Goal: Transaction & Acquisition: Purchase product/service

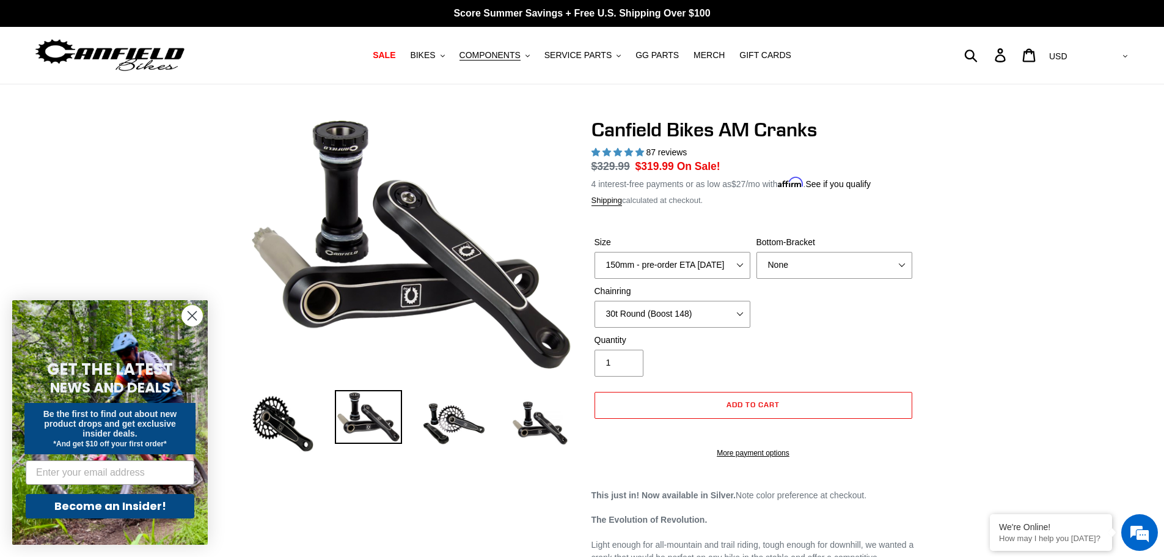
select select "30t Round (Boost 148)"
select select "highest-rating"
click at [693, 313] on select "None 30t Round (Boost 148) 30t Oval (Boost 148) 32t Round (Boost 148) 32t Oval …" at bounding box center [673, 314] width 156 height 27
select select "None"
click at [595, 301] on select "None 30t Round (Boost 148) 30t Oval (Boost 148) 32t Round (Boost 148) 32t Oval …" at bounding box center [673, 314] width 156 height 27
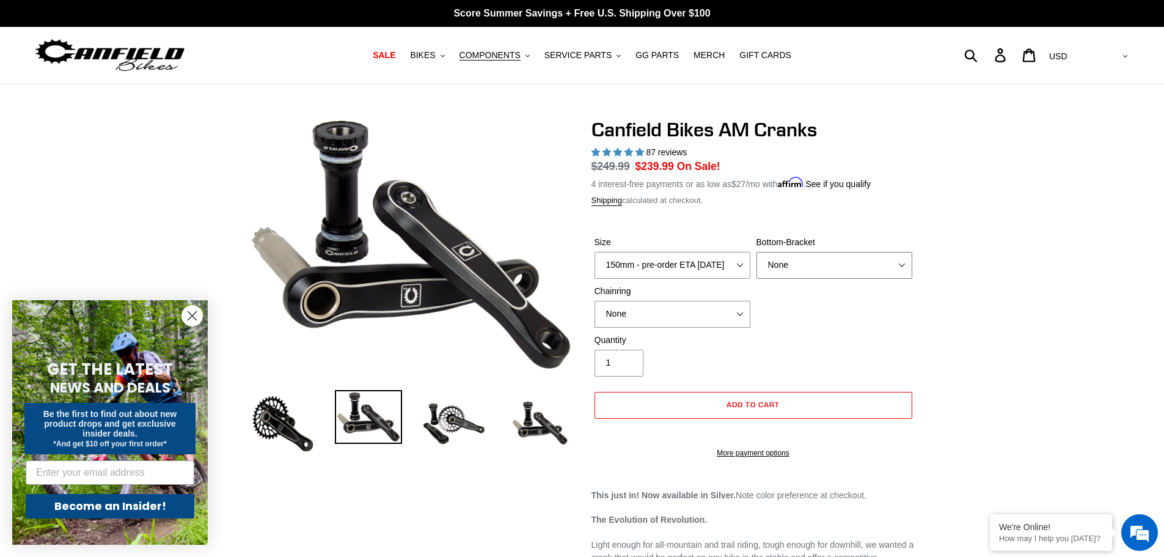
click at [855, 258] on select "None BSA Threaded 68/73mm Press Fit PF92" at bounding box center [834, 265] width 156 height 27
click at [756, 252] on select "None BSA Threaded 68/73mm Press Fit PF92" at bounding box center [834, 265] width 156 height 27
click at [842, 261] on select "None BSA Threaded 68/73mm Press Fit PF92" at bounding box center [834, 265] width 156 height 27
select select "BSA Threaded 68/73mm"
click at [756, 252] on select "None BSA Threaded 68/73mm Press Fit PF92" at bounding box center [834, 265] width 156 height 27
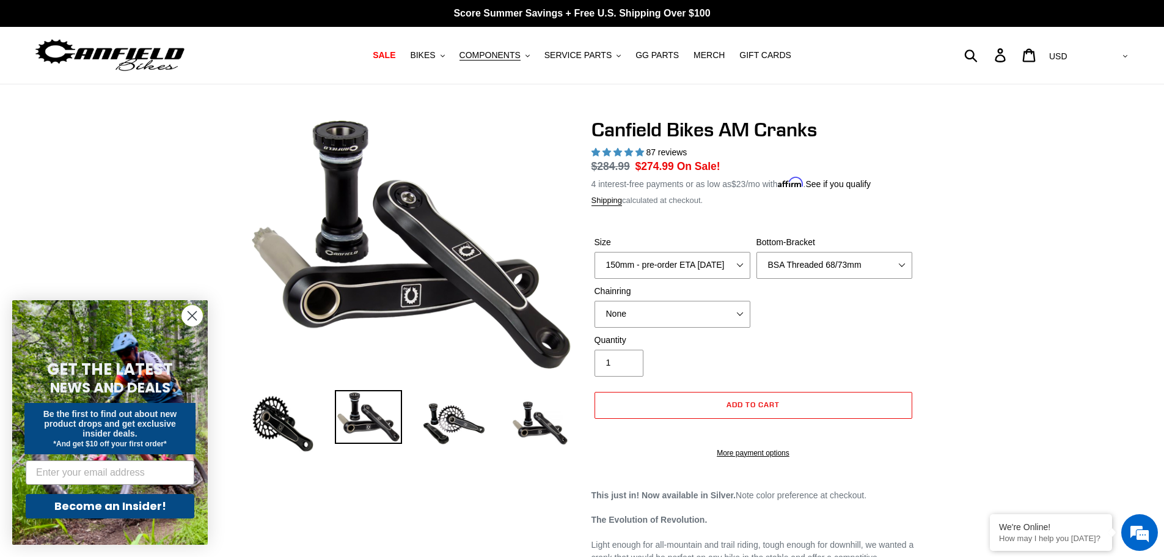
click at [840, 303] on div "Size 150mm - pre-order ETA [DATE] 155mm - pre-order ETA [DATE] 160mm - pre-orde…" at bounding box center [753, 285] width 324 height 98
